Goal: Information Seeking & Learning: Learn about a topic

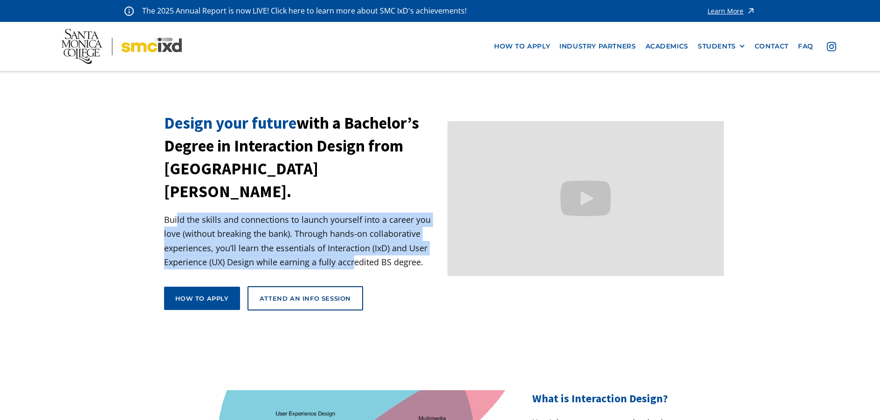
click at [353, 243] on p "Build the skills and connections to launch yourself into a career you love (wit…" at bounding box center [302, 241] width 277 height 57
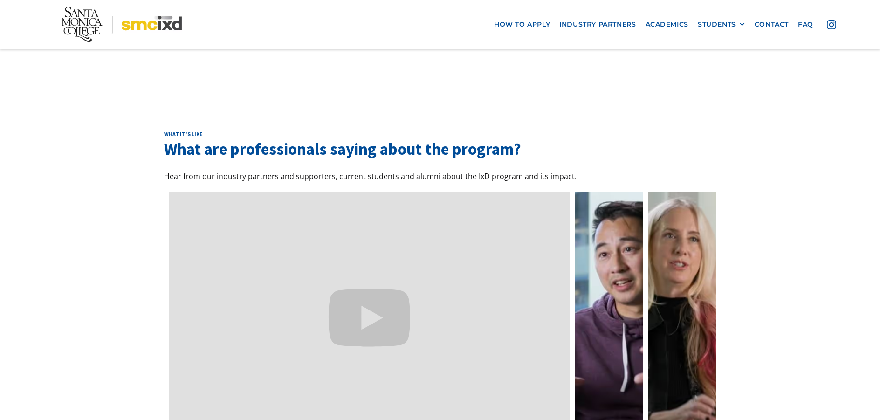
scroll to position [2705, 0]
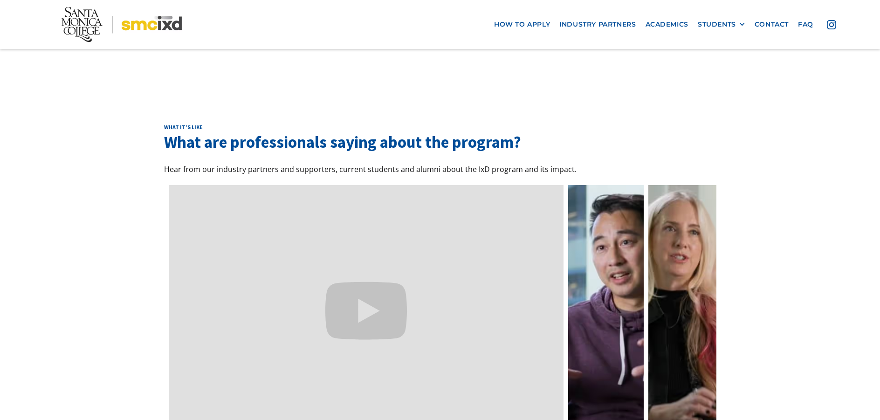
click at [610, 290] on link at bounding box center [606, 311] width 76 height 252
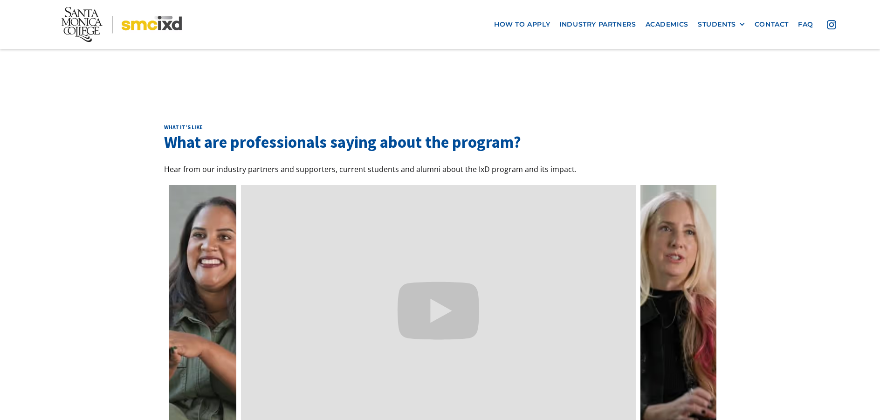
click at [670, 258] on link at bounding box center [679, 311] width 76 height 252
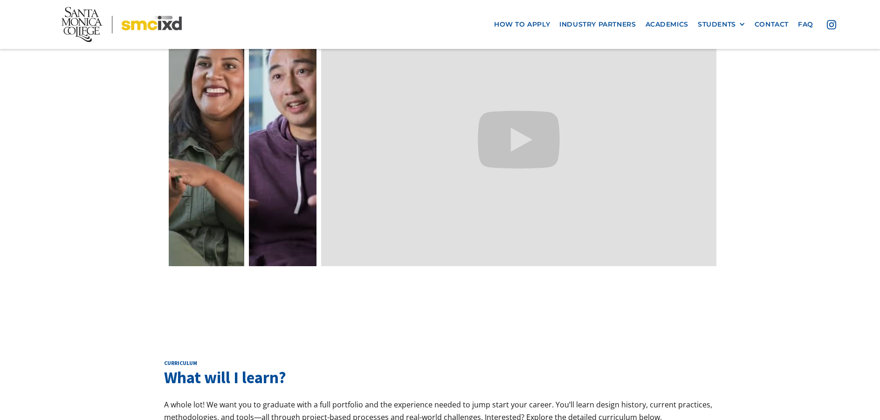
scroll to position [2985, 0]
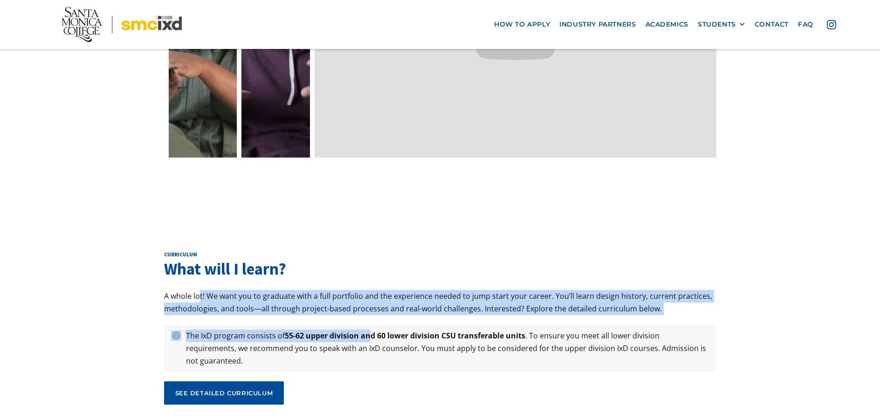
drag, startPoint x: 201, startPoint y: 229, endPoint x: 372, endPoint y: 252, distance: 171.7
click at [372, 252] on div "curriculum What will I learn? A whole lot! We want you to graduate with a full …" at bounding box center [440, 332] width 553 height 162
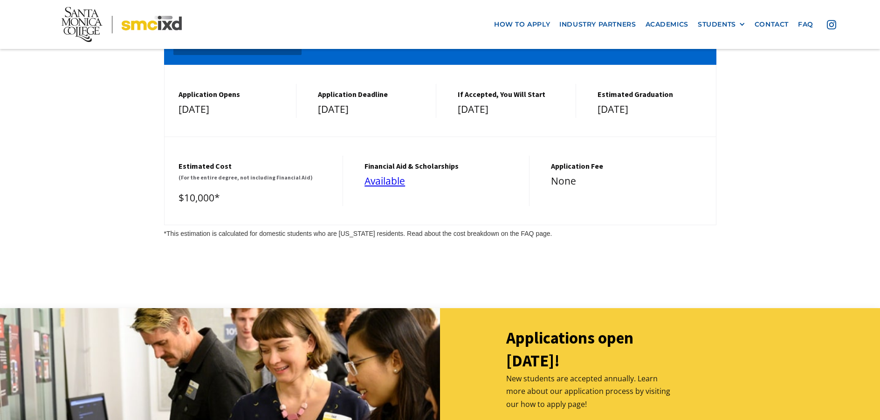
scroll to position [4104, 0]
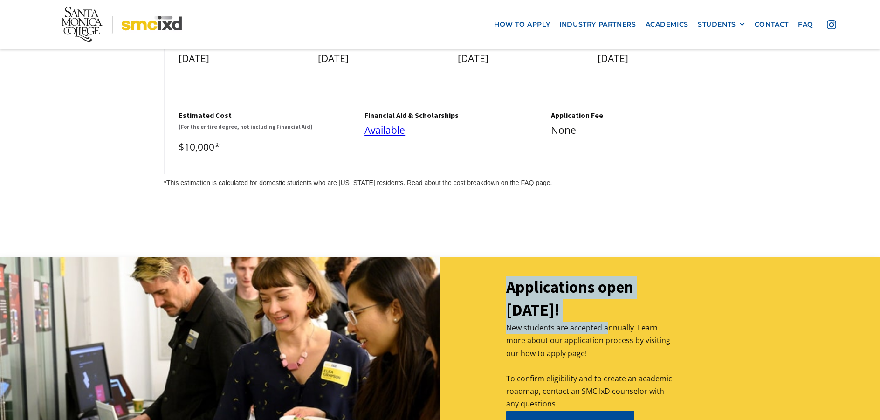
drag, startPoint x: 501, startPoint y: 207, endPoint x: 609, endPoint y: 253, distance: 117.0
click at [609, 276] on div "Applications open December 1st! New students are accepted annually. Learn more …" at bounding box center [556, 359] width 233 height 166
click at [609, 322] on p "New students are accepted annually. Learn more about our application process by…" at bounding box center [589, 366] width 167 height 89
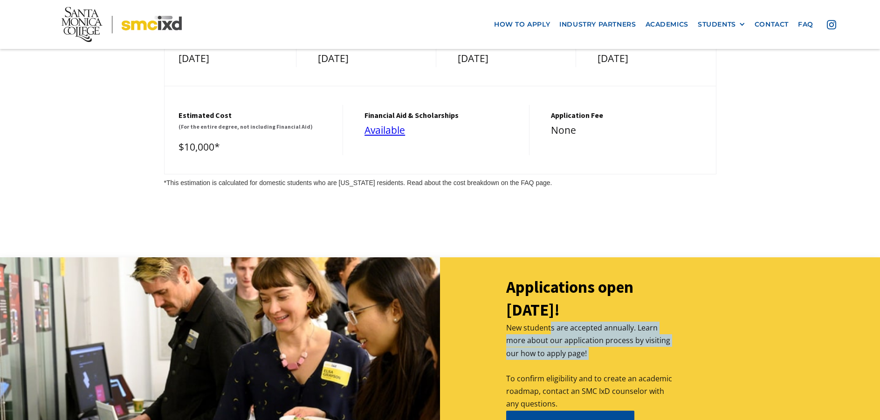
drag, startPoint x: 549, startPoint y: 247, endPoint x: 599, endPoint y: 284, distance: 62.2
click at [599, 322] on p "New students are accepted annually. Learn more about our application process by…" at bounding box center [589, 366] width 167 height 89
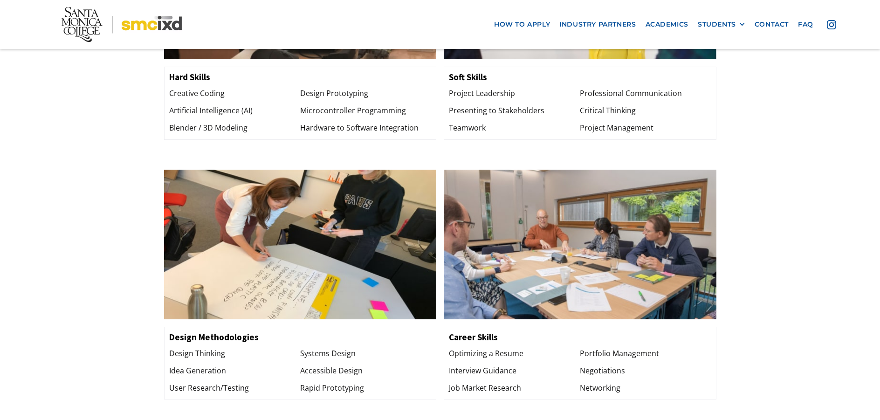
scroll to position [1083, 0]
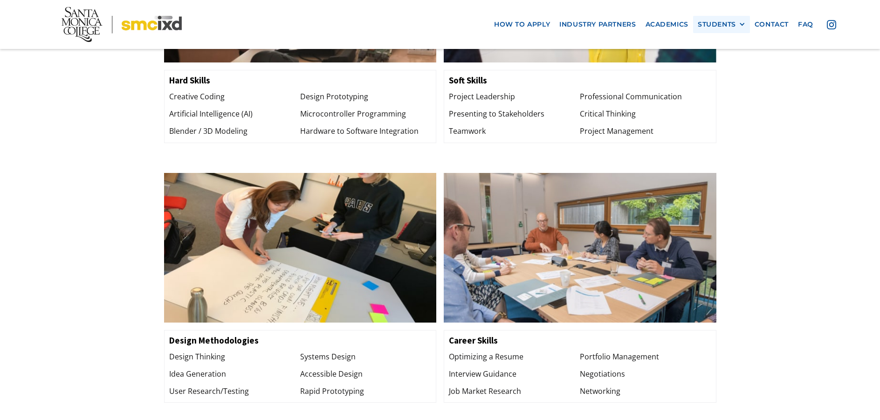
click at [734, 23] on div "STUDENTS" at bounding box center [717, 25] width 38 height 8
click at [746, 42] on link "GRAD SHOW 2025" at bounding box center [740, 41] width 84 height 17
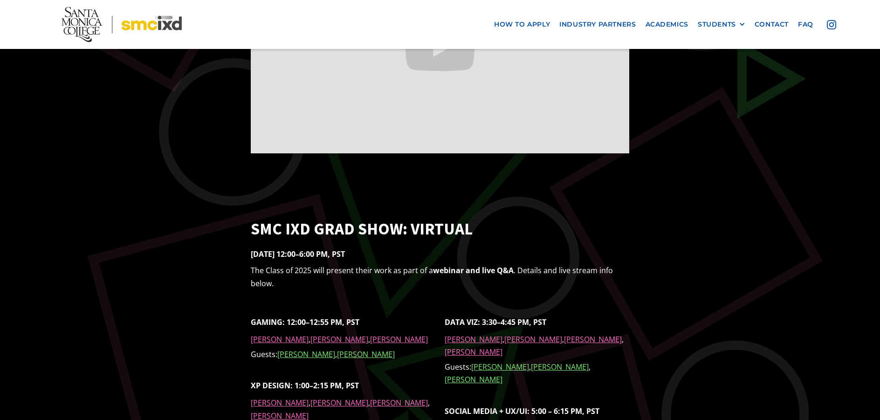
scroll to position [653, 0]
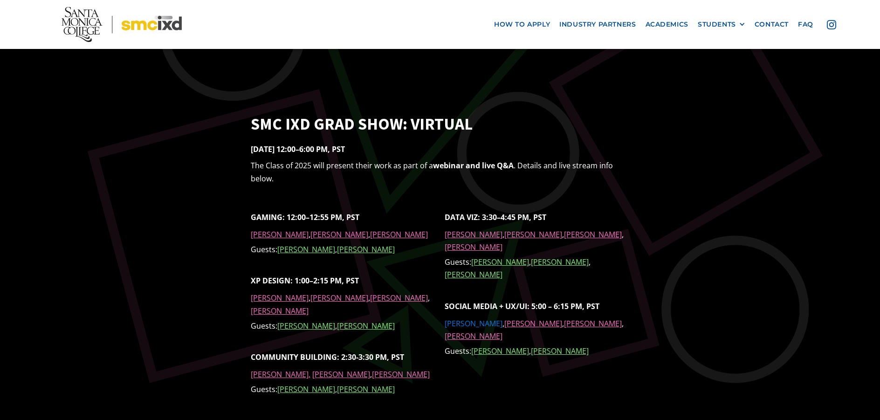
click at [468, 319] on link "Michelle Cheng" at bounding box center [474, 324] width 58 height 10
click at [141, 30] on img at bounding box center [122, 24] width 120 height 35
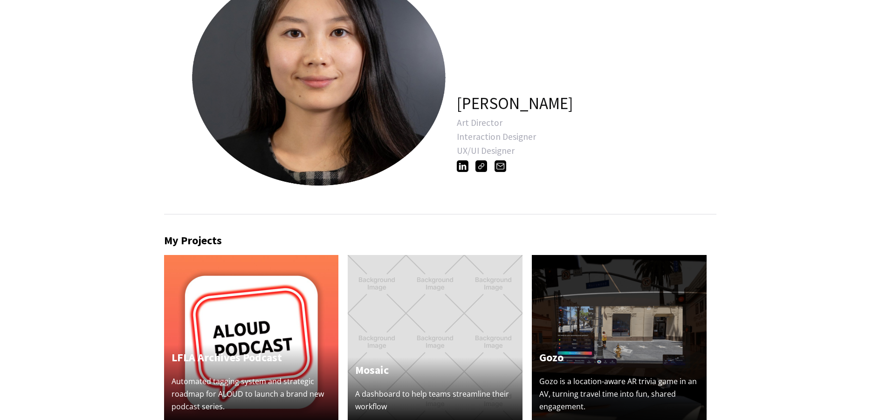
scroll to position [47, 0]
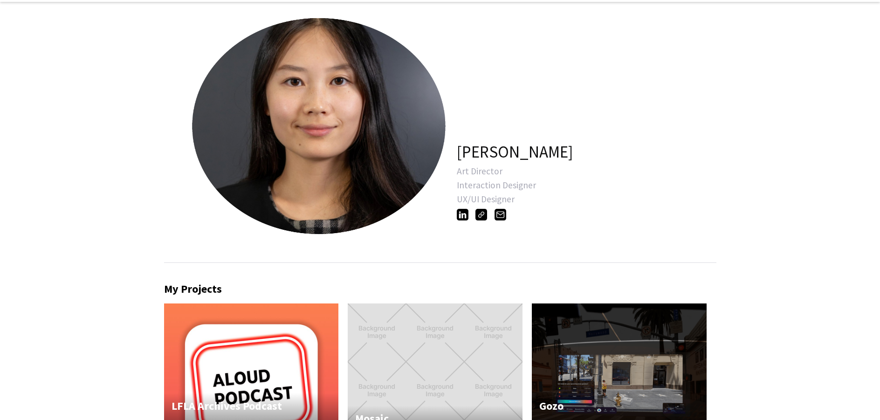
click at [464, 219] on img at bounding box center [463, 215] width 12 height 12
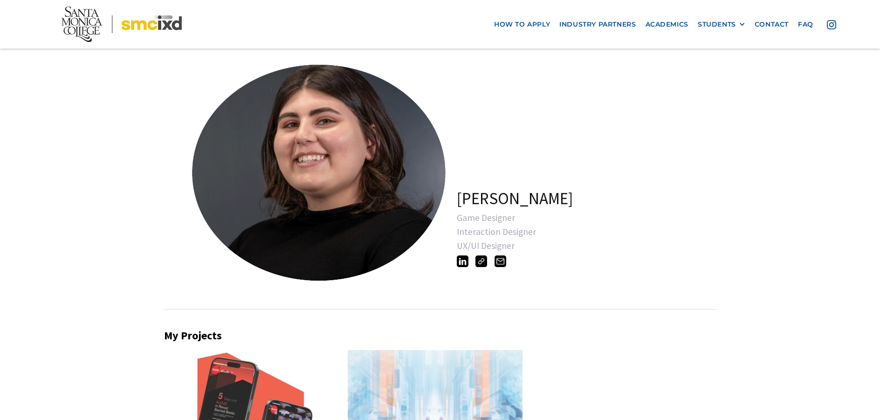
click at [464, 262] on img at bounding box center [463, 262] width 12 height 12
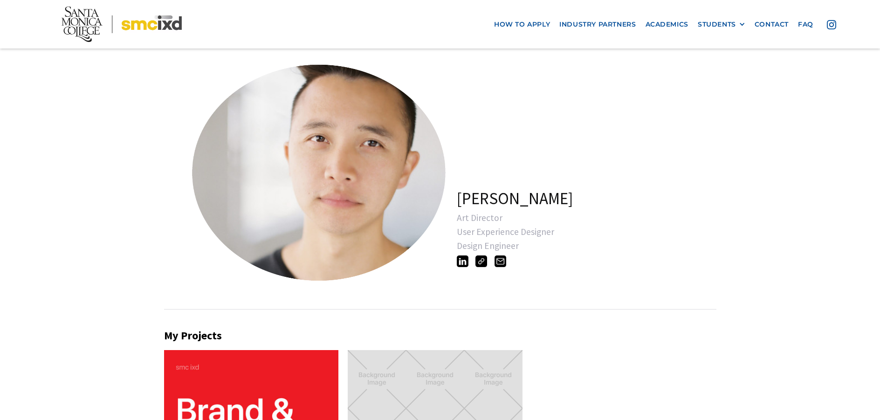
click at [466, 262] on img at bounding box center [463, 262] width 12 height 12
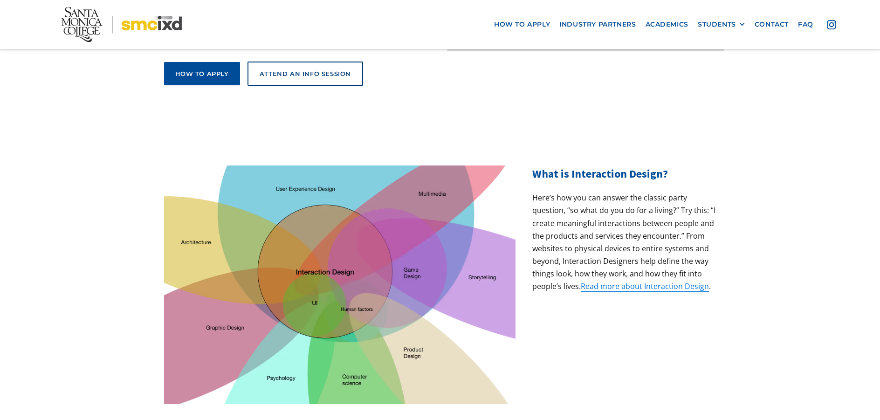
scroll to position [280, 0]
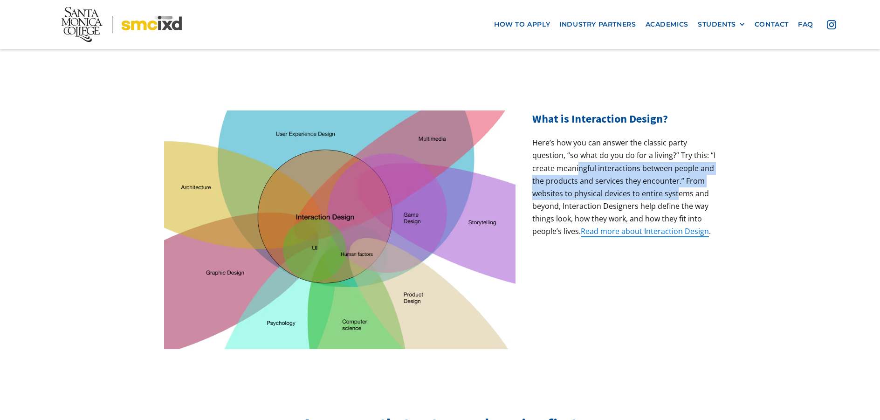
drag, startPoint x: 578, startPoint y: 150, endPoint x: 678, endPoint y: 167, distance: 101.7
click at [678, 167] on p "Here’s how you can answer the classic party question, “so what do you do for a …" at bounding box center [625, 188] width 184 height 102
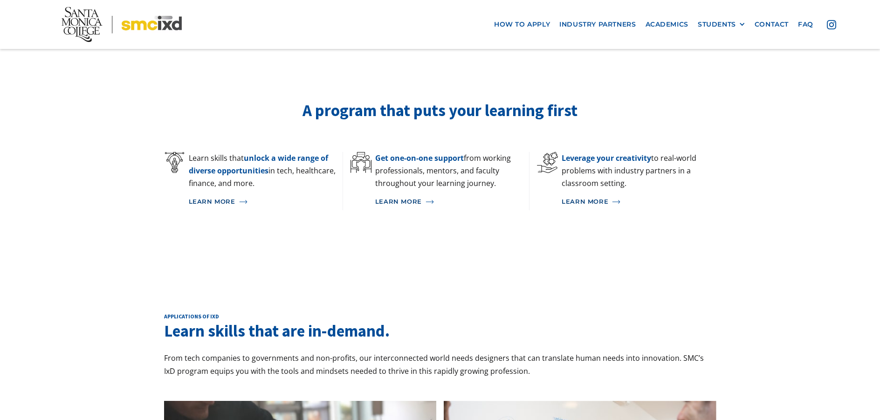
scroll to position [793, 0]
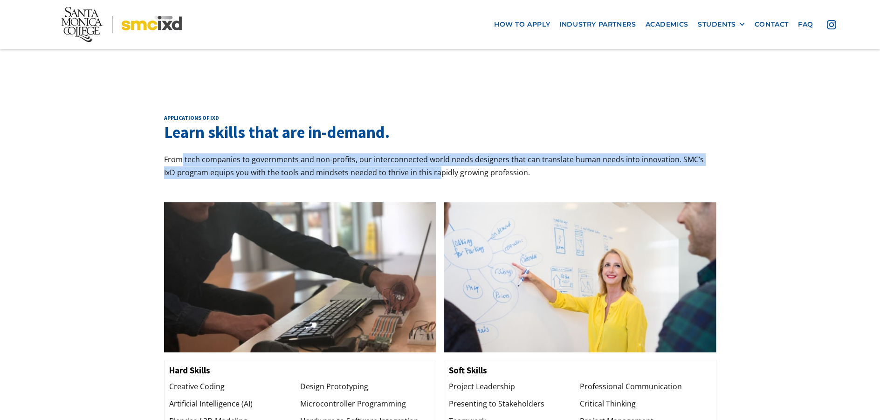
drag, startPoint x: 179, startPoint y: 132, endPoint x: 424, endPoint y: 145, distance: 245.1
click at [424, 153] on p "From tech companies to governments and non-profits, our interconnected world ne…" at bounding box center [440, 165] width 553 height 25
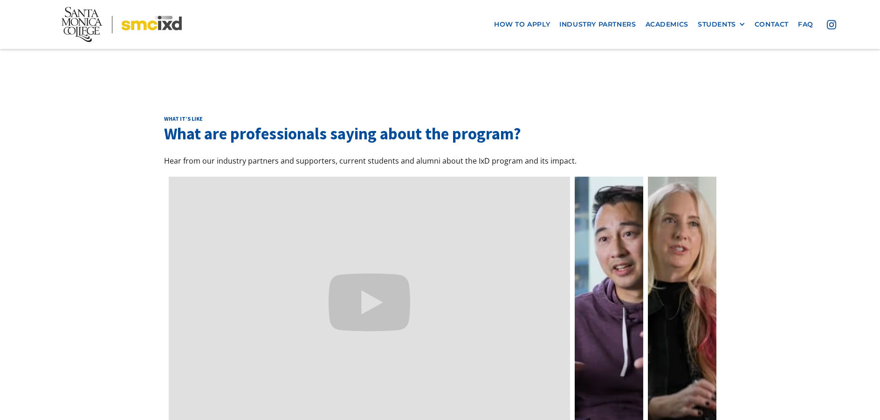
scroll to position [2751, 0]
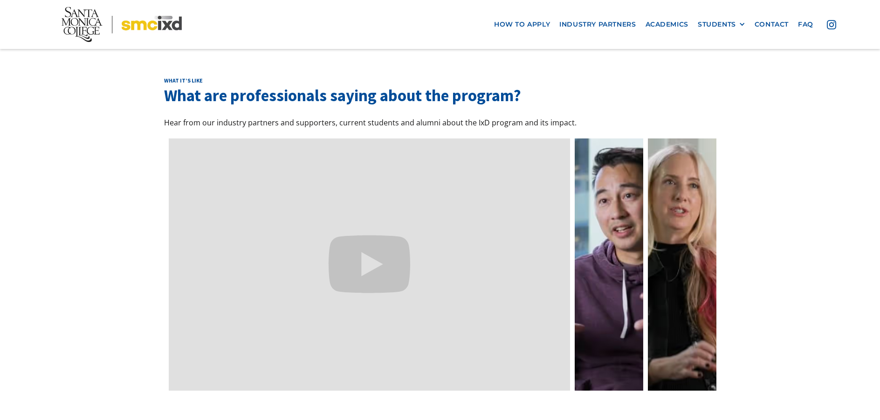
click at [132, 229] on div "What it’s like What are professionals saying about the program? Hear from our i…" at bounding box center [440, 233] width 880 height 407
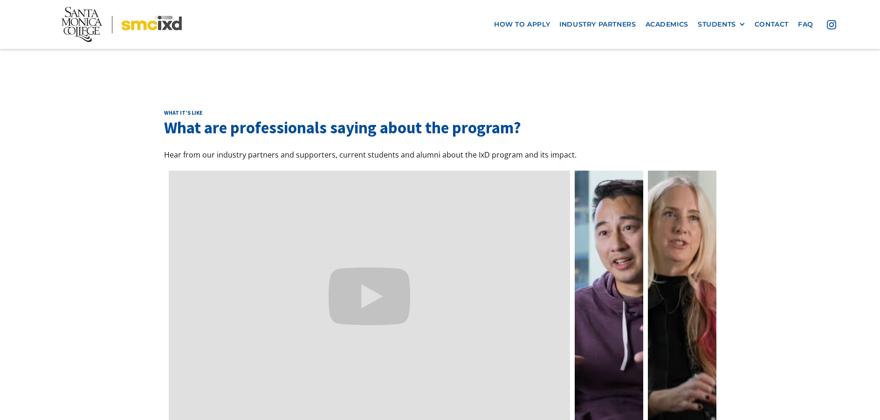
scroll to position [2705, 0]
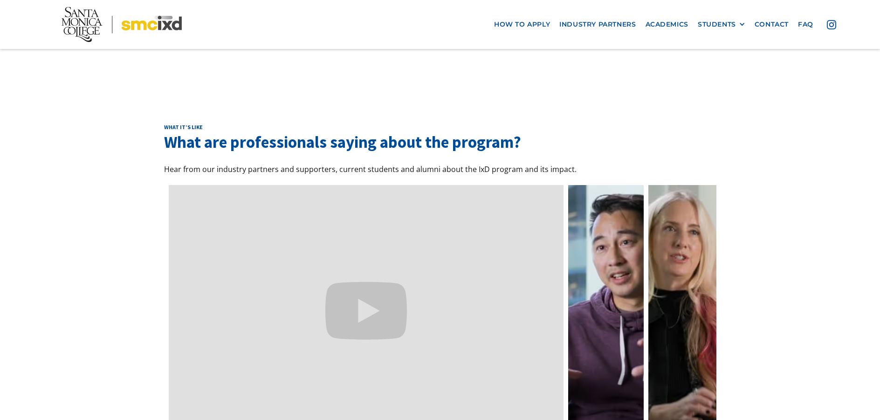
click at [610, 205] on link at bounding box center [606, 311] width 76 height 252
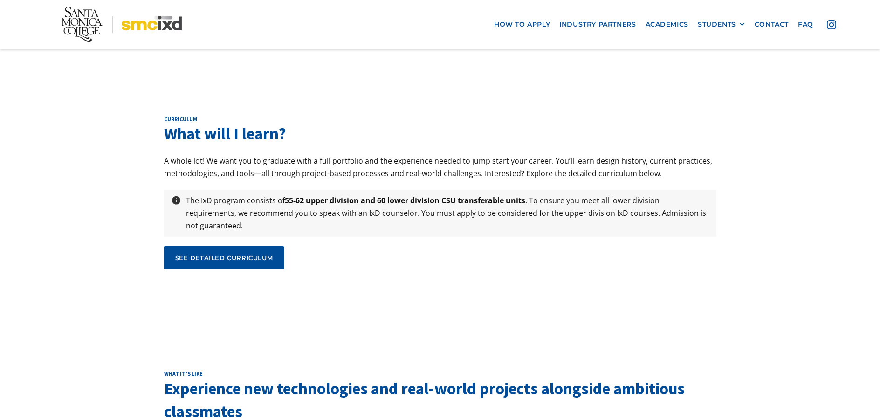
scroll to position [3171, 0]
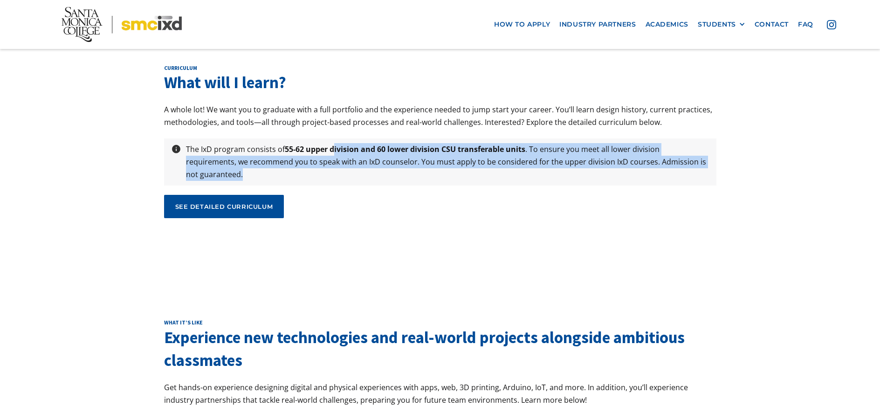
drag, startPoint x: 336, startPoint y: 87, endPoint x: 452, endPoint y: 103, distance: 117.7
click at [452, 143] on p "The IxD program consists of 55-62 upper division and 60 lower division CSU tran…" at bounding box center [447, 162] width 533 height 38
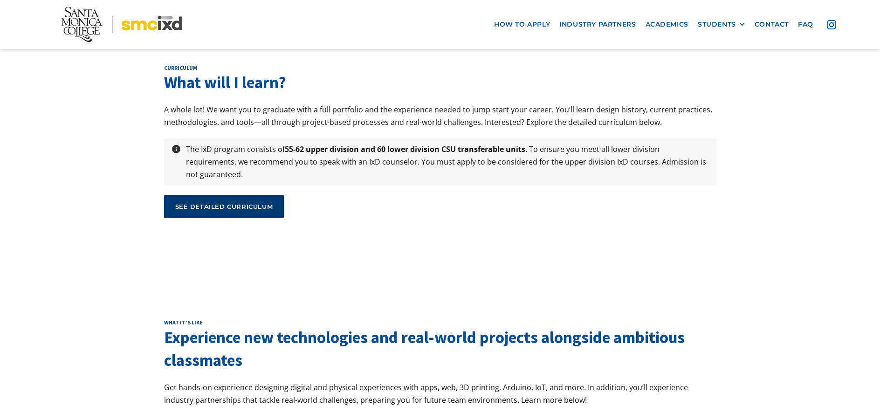
click at [237, 202] on div "see detailed curriculum" at bounding box center [224, 206] width 98 height 8
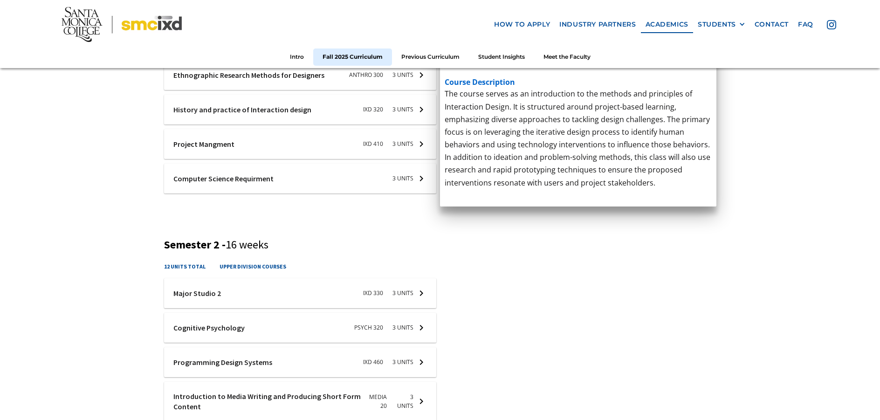
scroll to position [466, 0]
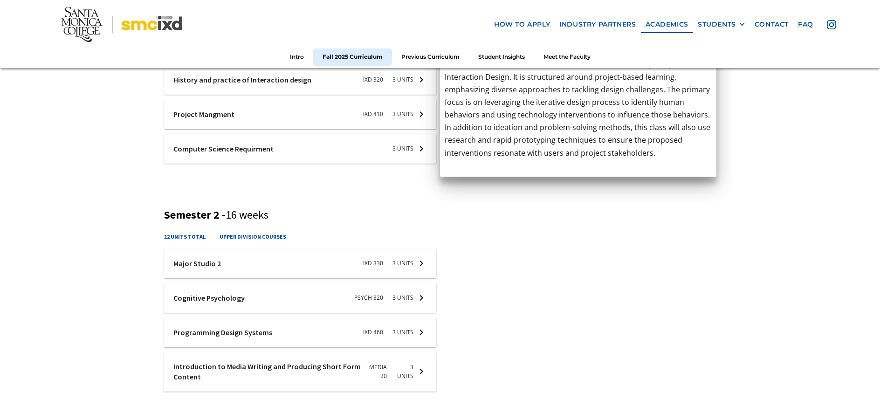
click at [215, 164] on div at bounding box center [300, 149] width 273 height 30
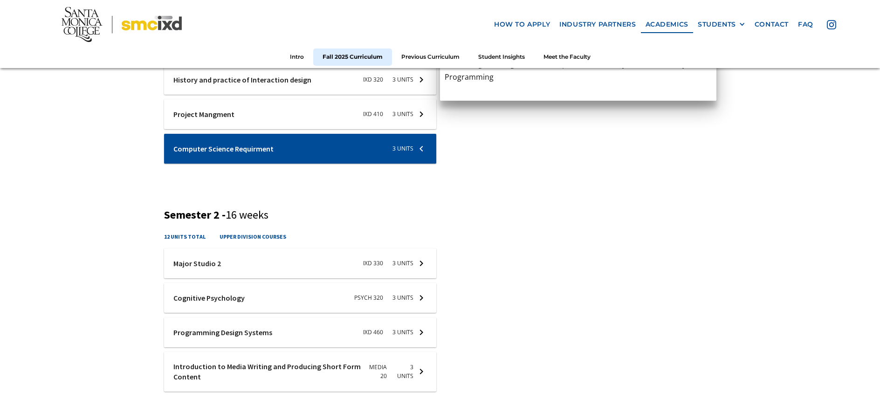
click at [121, 179] on div "Fall 2025 Curriculum Semester 1 - 16 weeks 15 units total upper division course…" at bounding box center [440, 379] width 880 height 1043
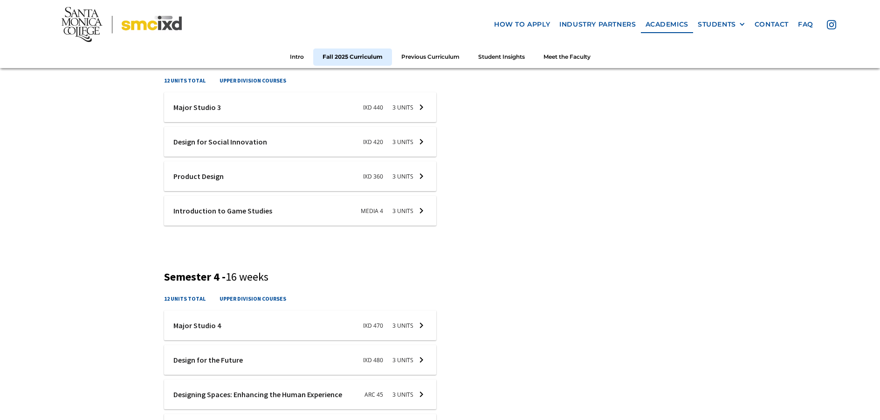
scroll to position [793, 0]
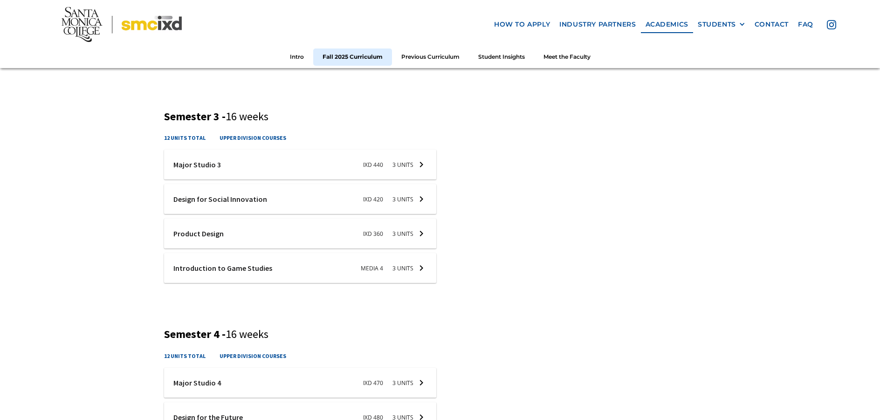
click at [298, 236] on div at bounding box center [300, 234] width 273 height 30
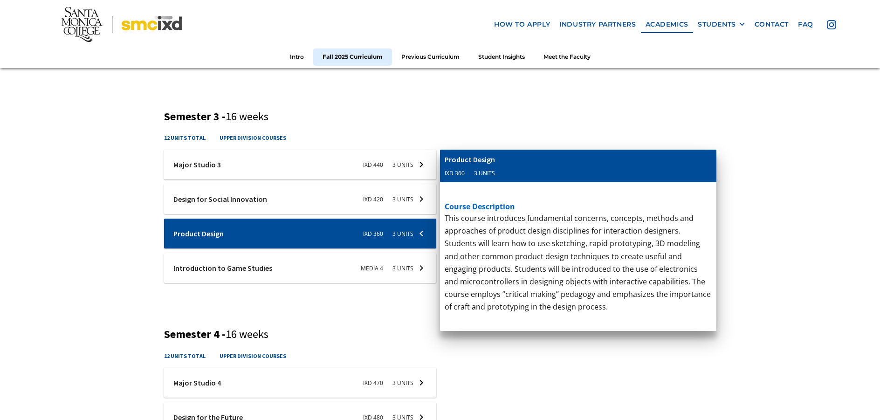
drag, startPoint x: 523, startPoint y: 239, endPoint x: 656, endPoint y: 296, distance: 144.8
click at [656, 296] on div "This introductory course examines the medium of video games. The course studies…" at bounding box center [578, 256] width 267 height 89
click at [656, 296] on p "‍" at bounding box center [578, 294] width 267 height 13
click at [330, 273] on div at bounding box center [300, 268] width 273 height 30
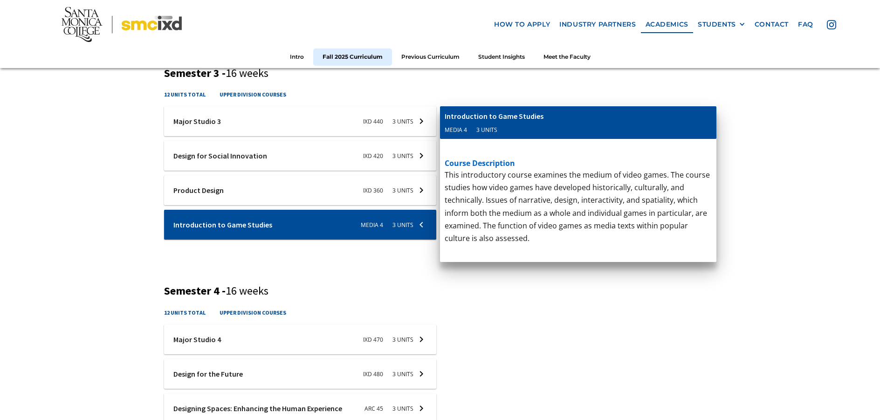
scroll to position [839, 0]
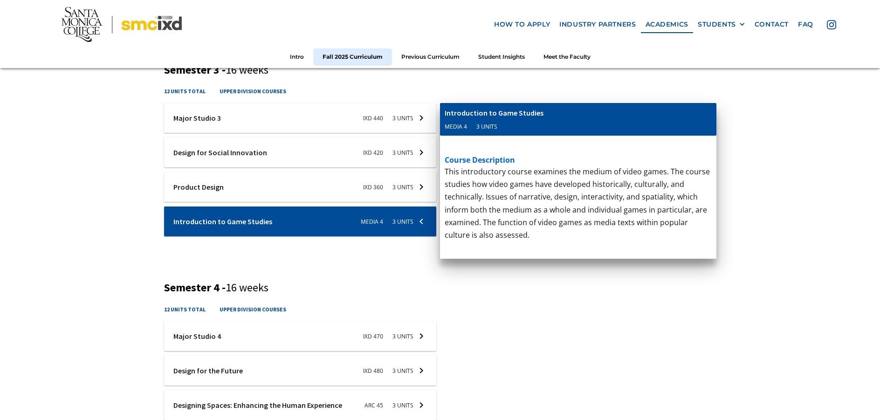
click at [340, 329] on div at bounding box center [300, 336] width 273 height 30
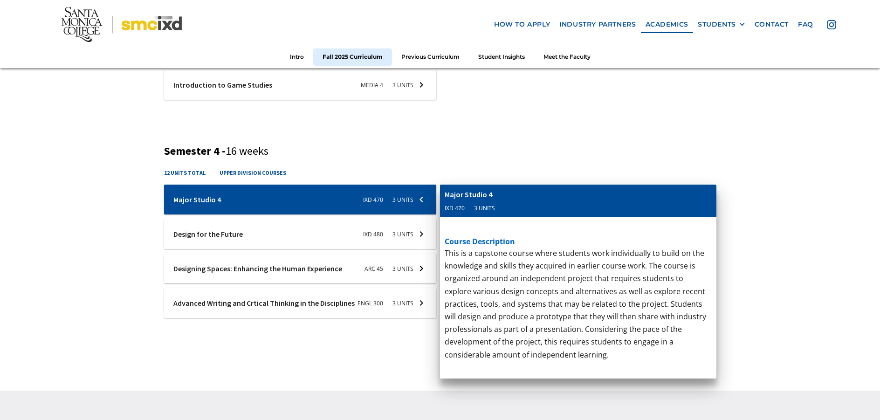
scroll to position [979, 0]
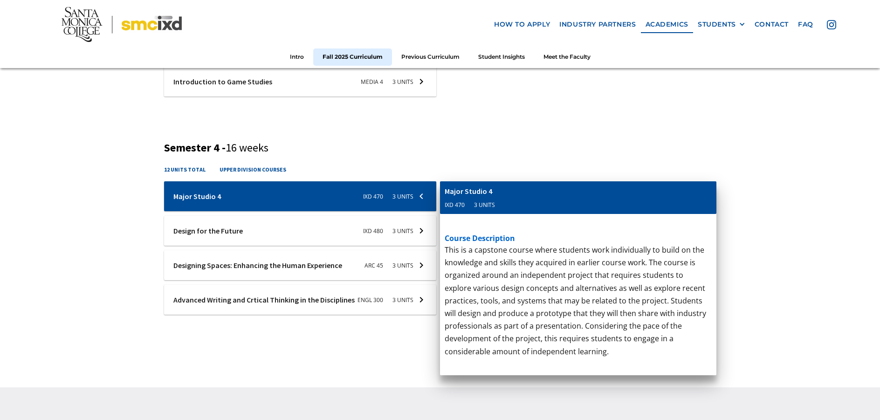
drag, startPoint x: 520, startPoint y: 284, endPoint x: 575, endPoint y: 343, distance: 80.5
click at [575, 343] on p "Written and oral communications vary greatly between disciplines and fields. Bu…" at bounding box center [578, 307] width 267 height 127
click at [337, 238] on div at bounding box center [300, 231] width 273 height 30
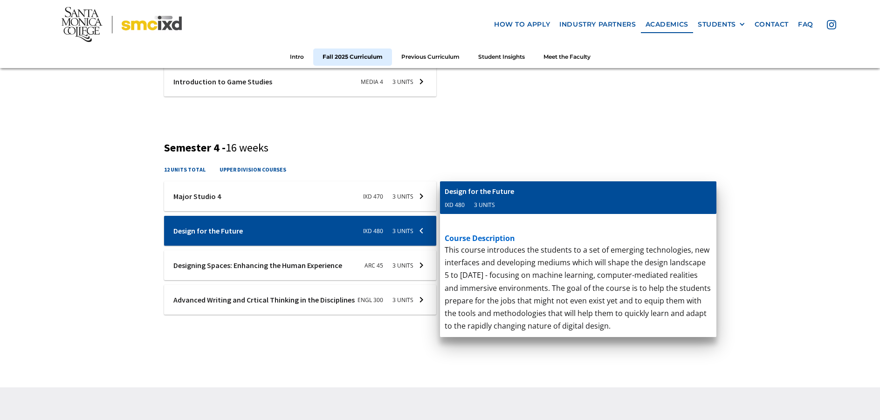
click at [396, 230] on div at bounding box center [300, 231] width 273 height 30
click at [393, 263] on div at bounding box center [300, 265] width 273 height 30
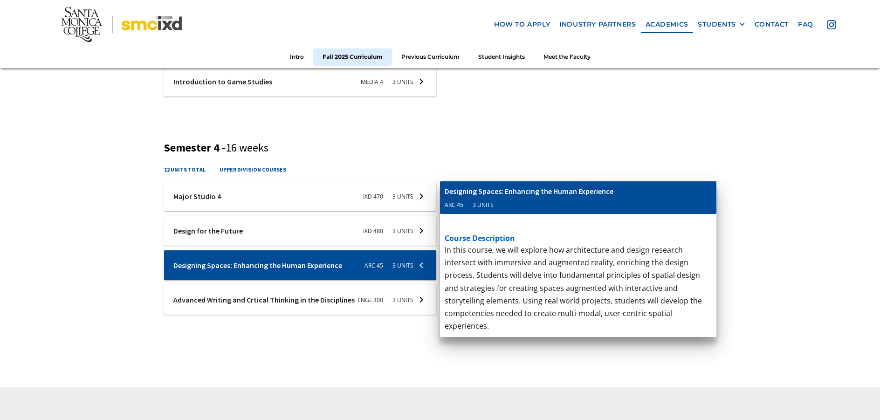
click at [371, 297] on div at bounding box center [300, 300] width 273 height 30
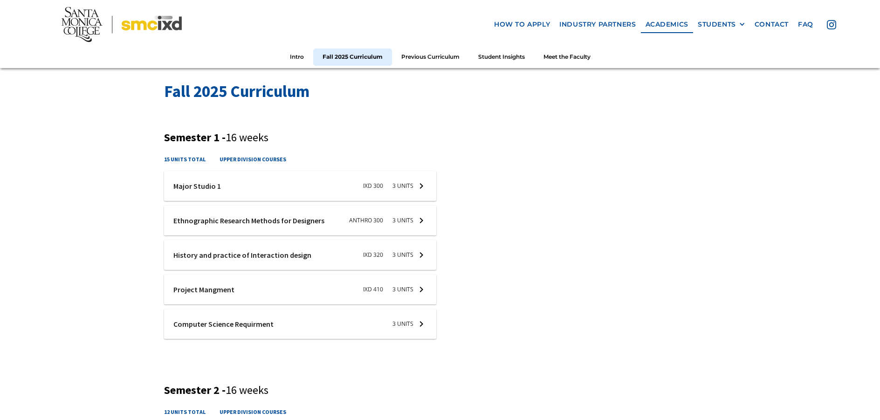
scroll to position [280, 0]
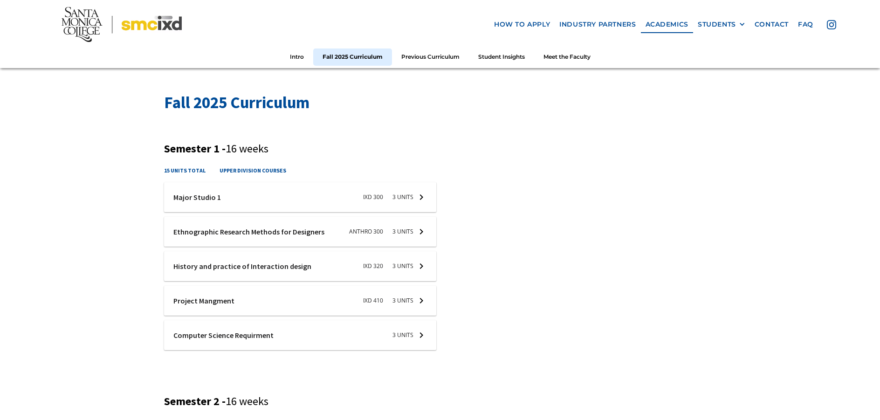
click at [294, 270] on div at bounding box center [300, 266] width 273 height 30
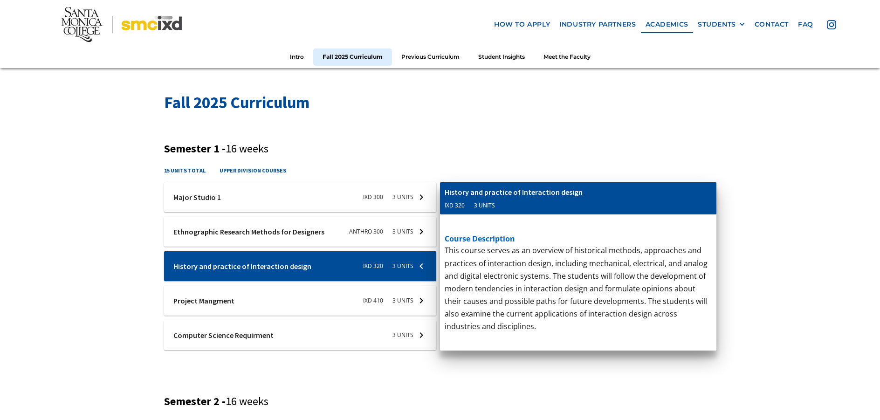
click at [282, 207] on div at bounding box center [300, 197] width 273 height 30
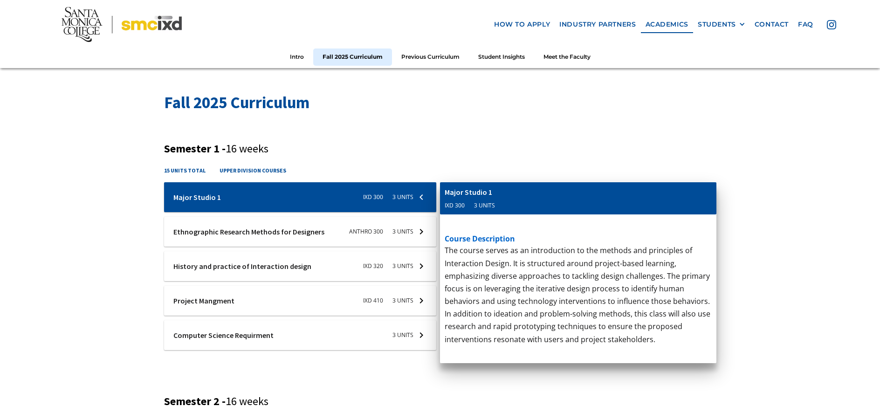
click at [288, 225] on div at bounding box center [300, 232] width 273 height 30
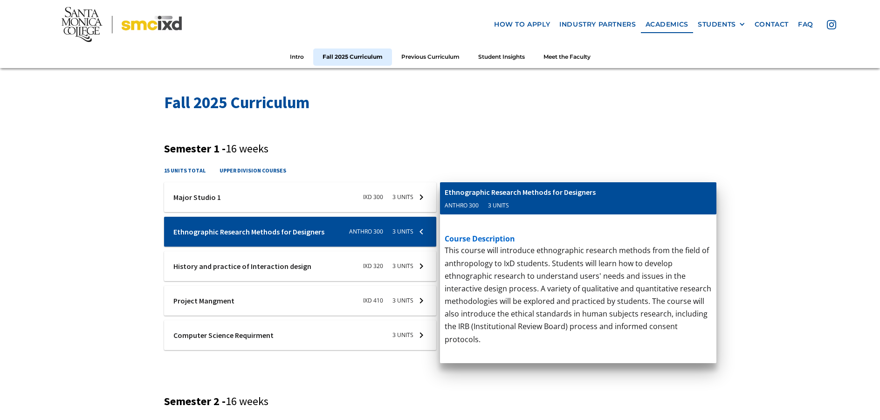
click at [289, 258] on div at bounding box center [300, 266] width 273 height 30
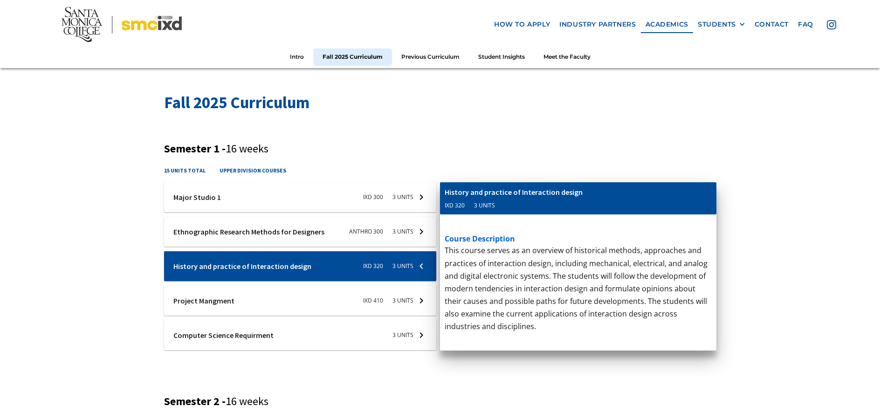
click at [307, 302] on div at bounding box center [300, 301] width 273 height 30
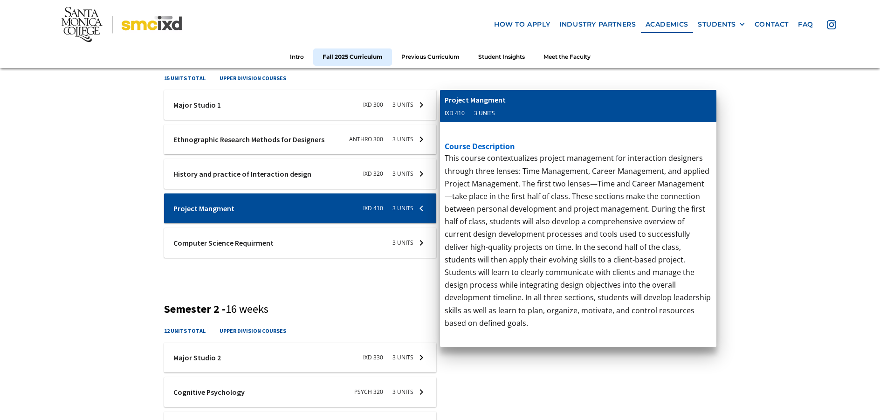
scroll to position [373, 0]
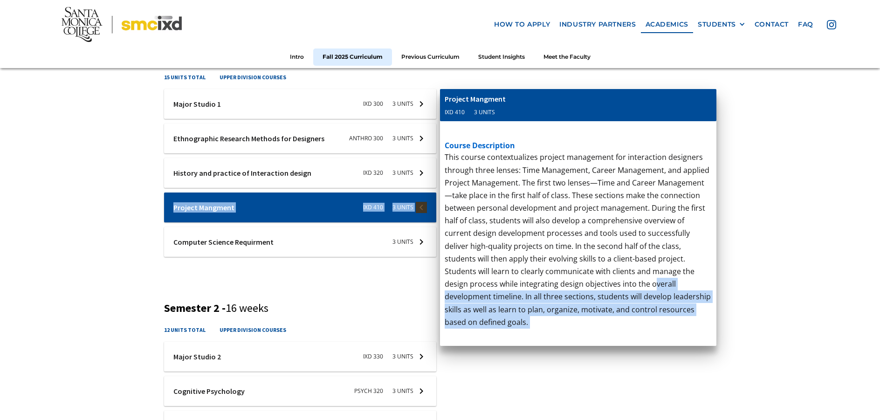
drag, startPoint x: 539, startPoint y: 229, endPoint x: 578, endPoint y: 282, distance: 65.8
click at [437, 257] on div "Ixd-310-studio-1 Major Studio 1 IXD 300 3 units course description The course s…" at bounding box center [300, 173] width 273 height 168
click at [578, 282] on p "This course contextualizes project management for interaction designers through…" at bounding box center [578, 240] width 267 height 178
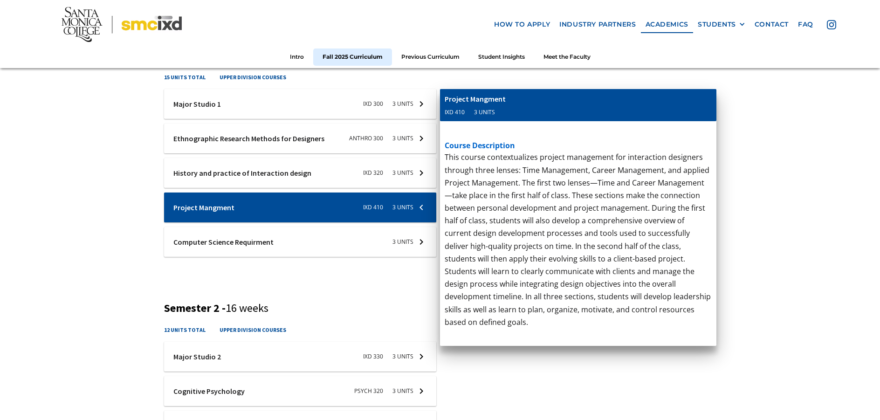
click at [353, 239] on div at bounding box center [300, 242] width 273 height 30
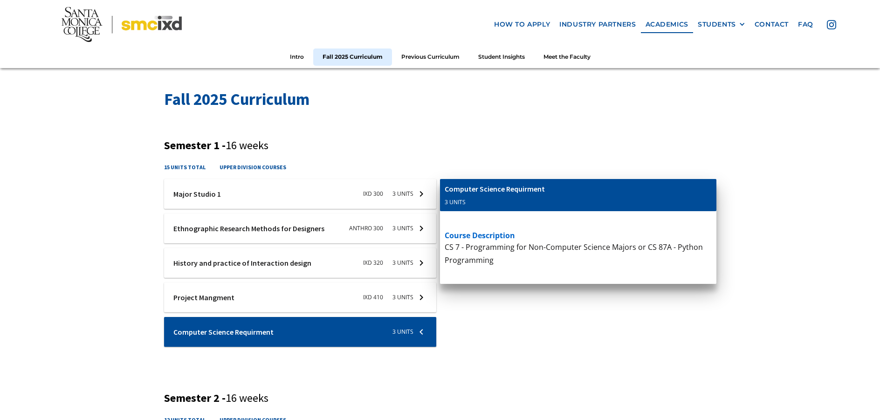
scroll to position [326, 0]
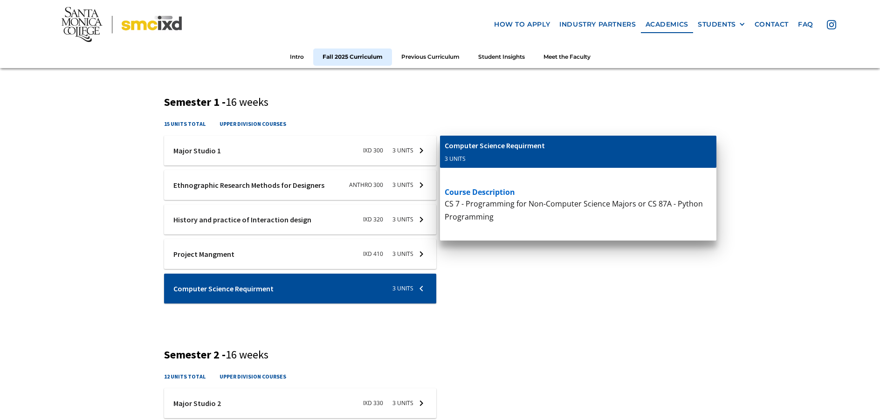
click at [245, 186] on div at bounding box center [300, 185] width 273 height 30
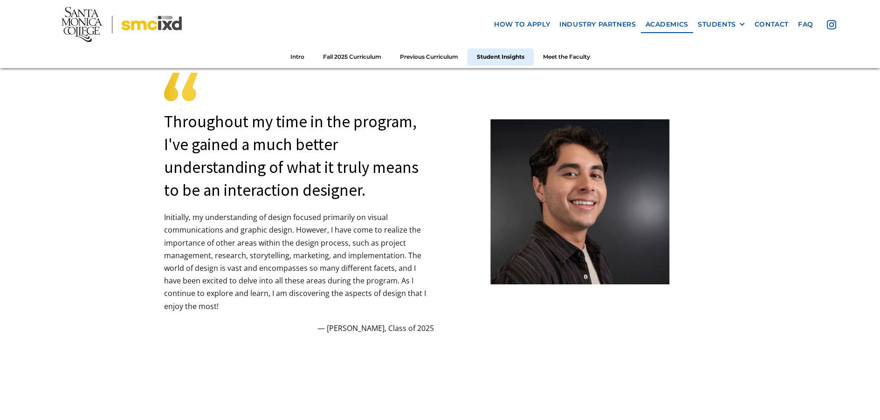
scroll to position [2472, 0]
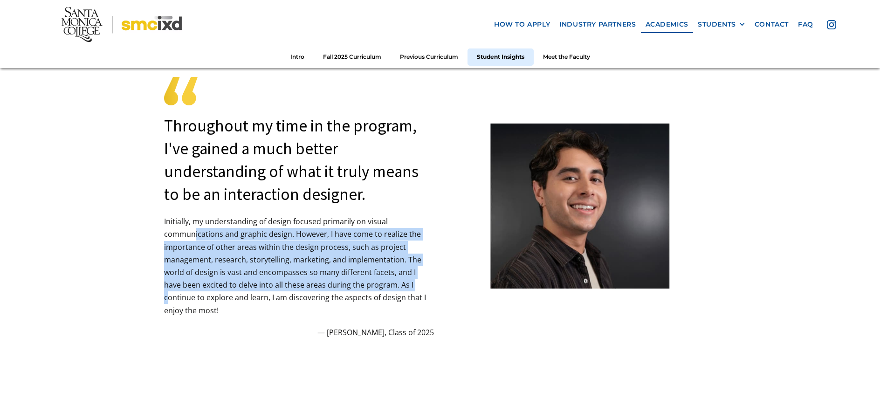
drag, startPoint x: 194, startPoint y: 241, endPoint x: 397, endPoint y: 289, distance: 208.9
click at [397, 289] on p "Initially, my understanding of design focused primarily on visual communication…" at bounding box center [299, 266] width 270 height 102
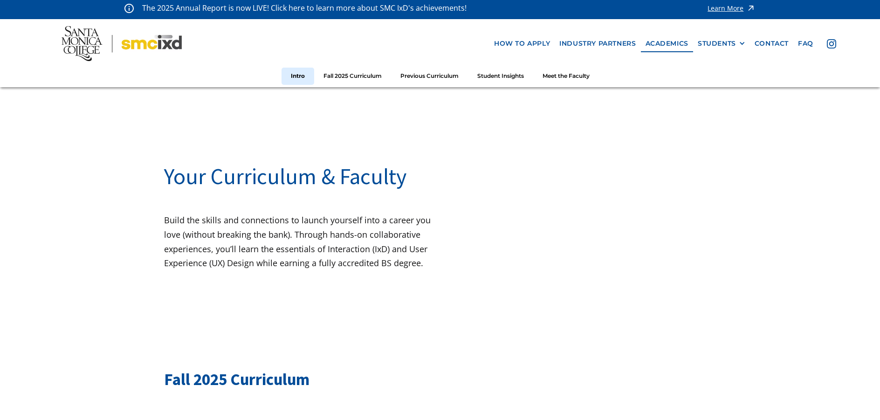
scroll to position [0, 0]
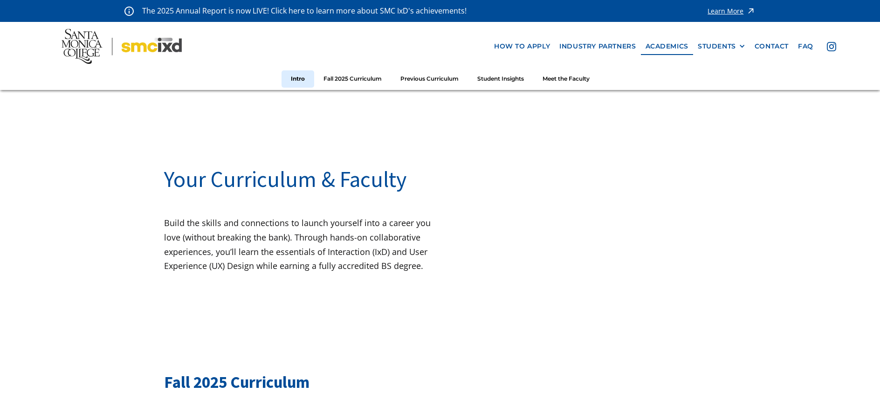
click at [144, 61] on img at bounding box center [122, 46] width 120 height 35
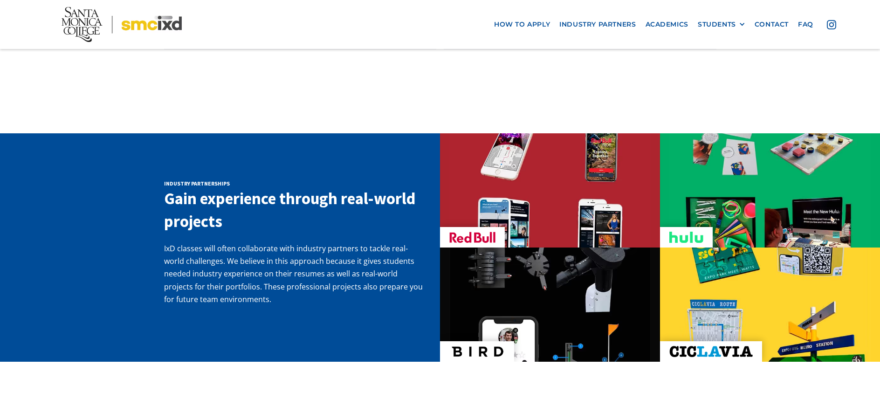
scroll to position [1399, 0]
